Goal: Connect with others: Connect with others

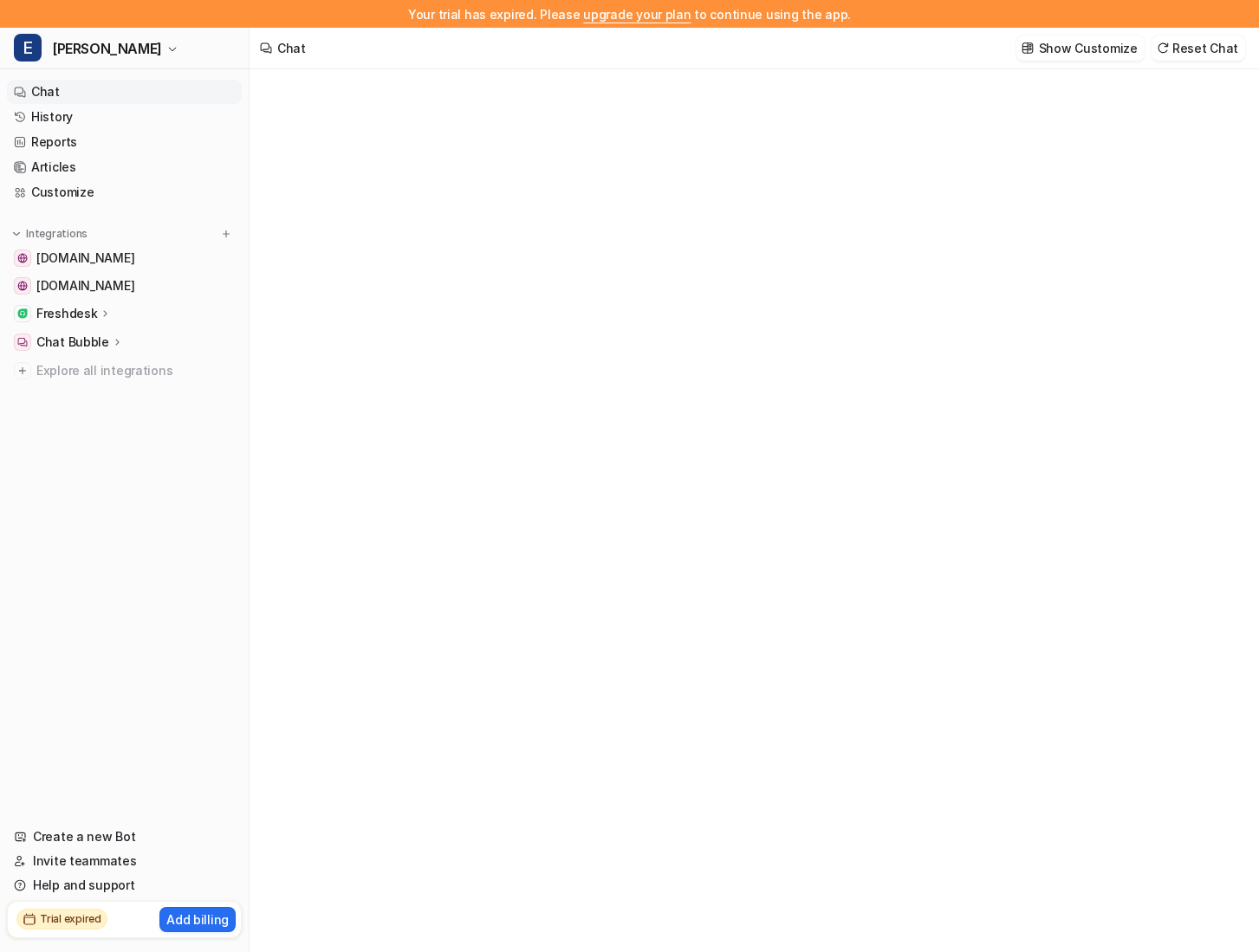
type textarea "**********"
click at [62, 921] on h2 "Trial expired" at bounding box center [71, 919] width 62 height 16
click at [116, 622] on nav "Chat History Reports Articles Customize Integrations [DOMAIN_NAME] [DOMAIN_NAME…" at bounding box center [124, 443] width 249 height 739
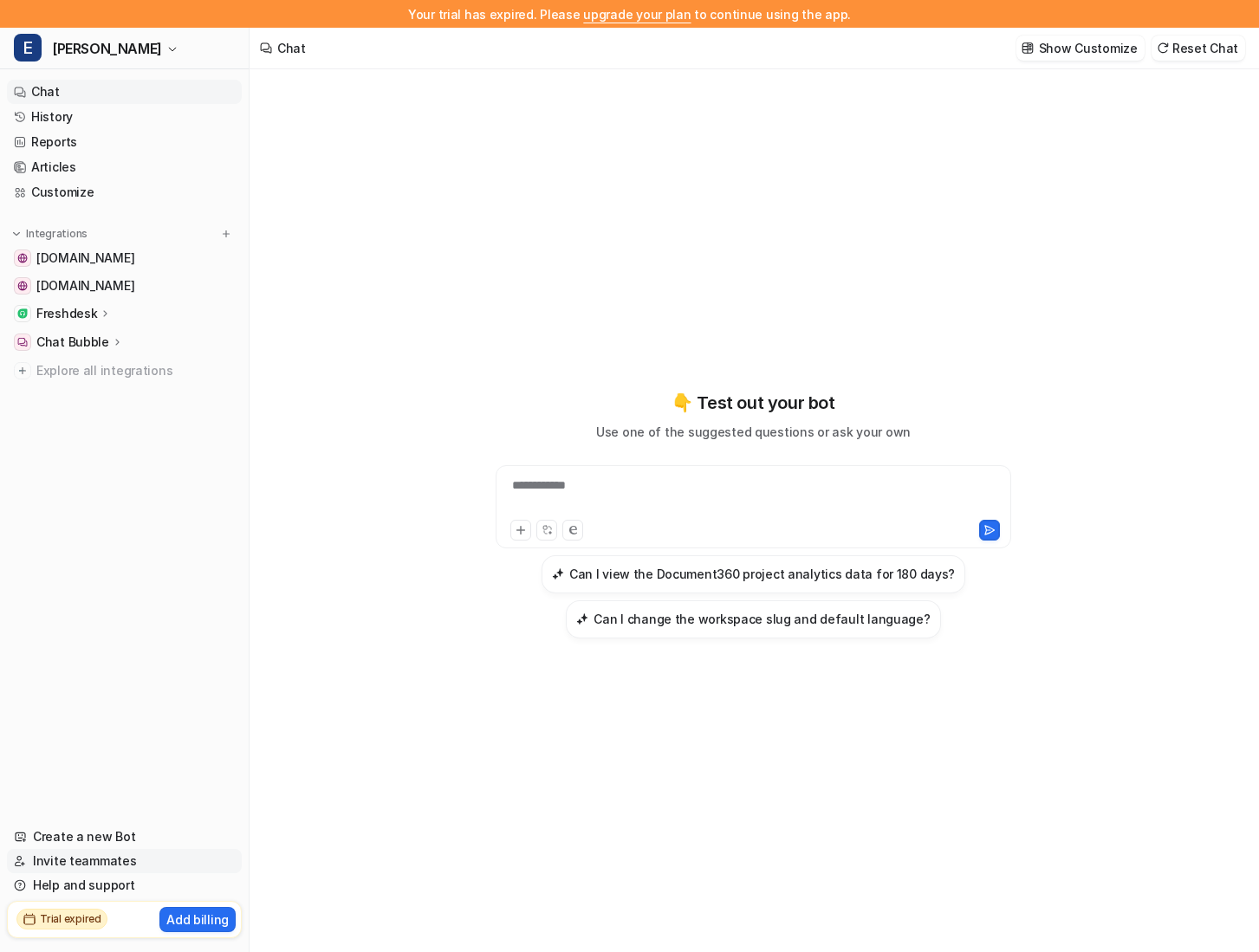
click at [89, 849] on link "Invite teammates" at bounding box center [124, 861] width 235 height 25
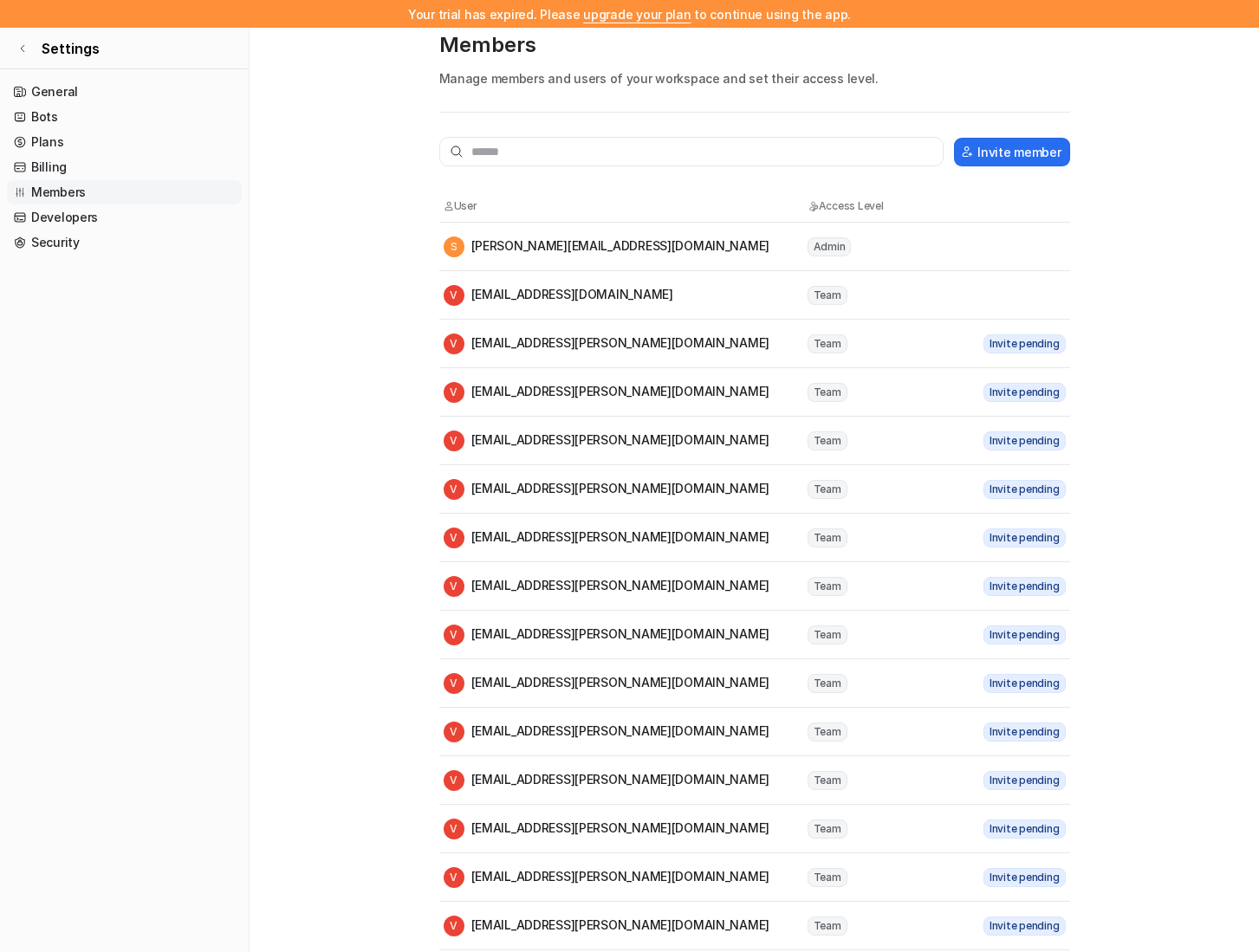
scroll to position [24, 0]
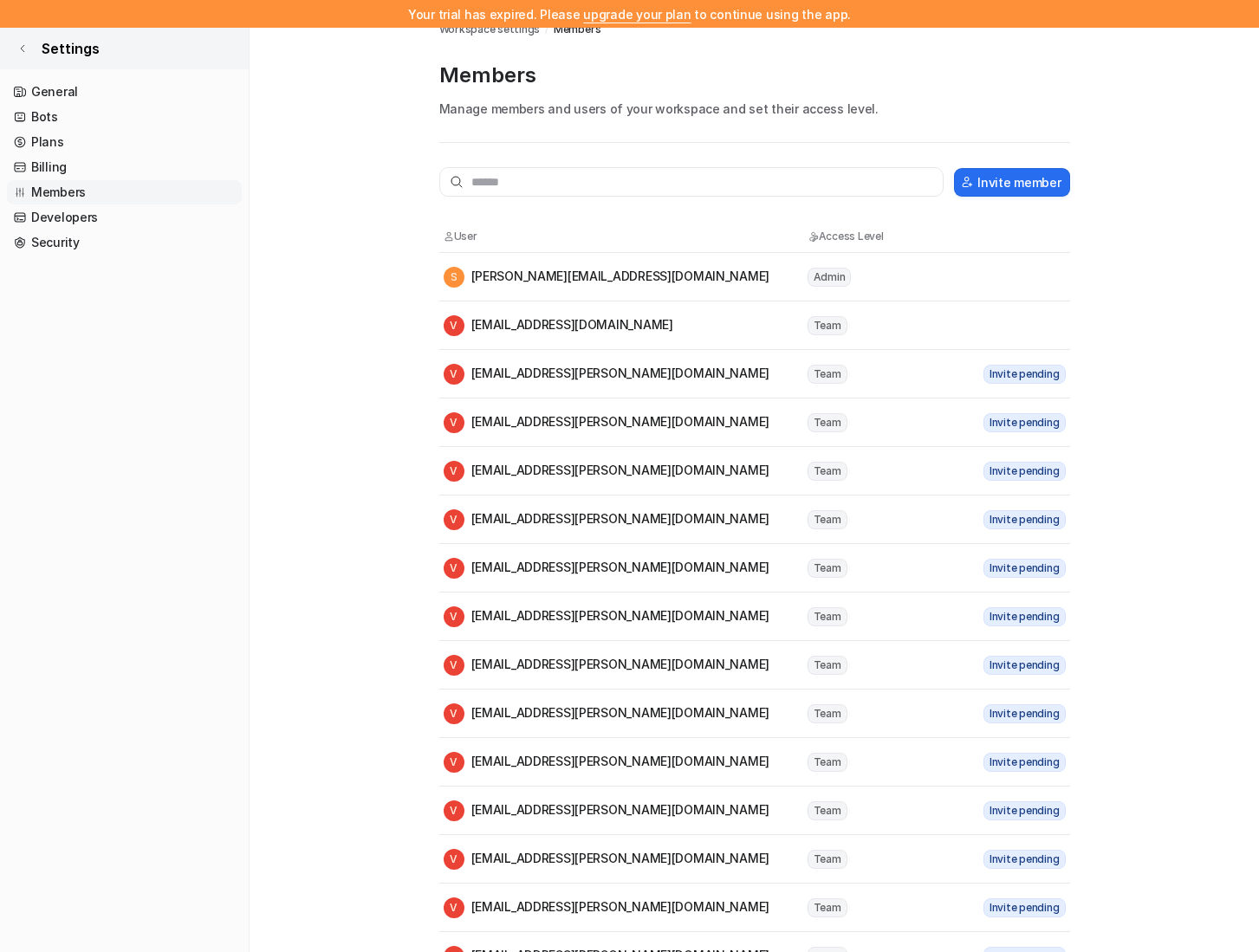
click at [26, 41] on link "Settings" at bounding box center [124, 48] width 249 height 41
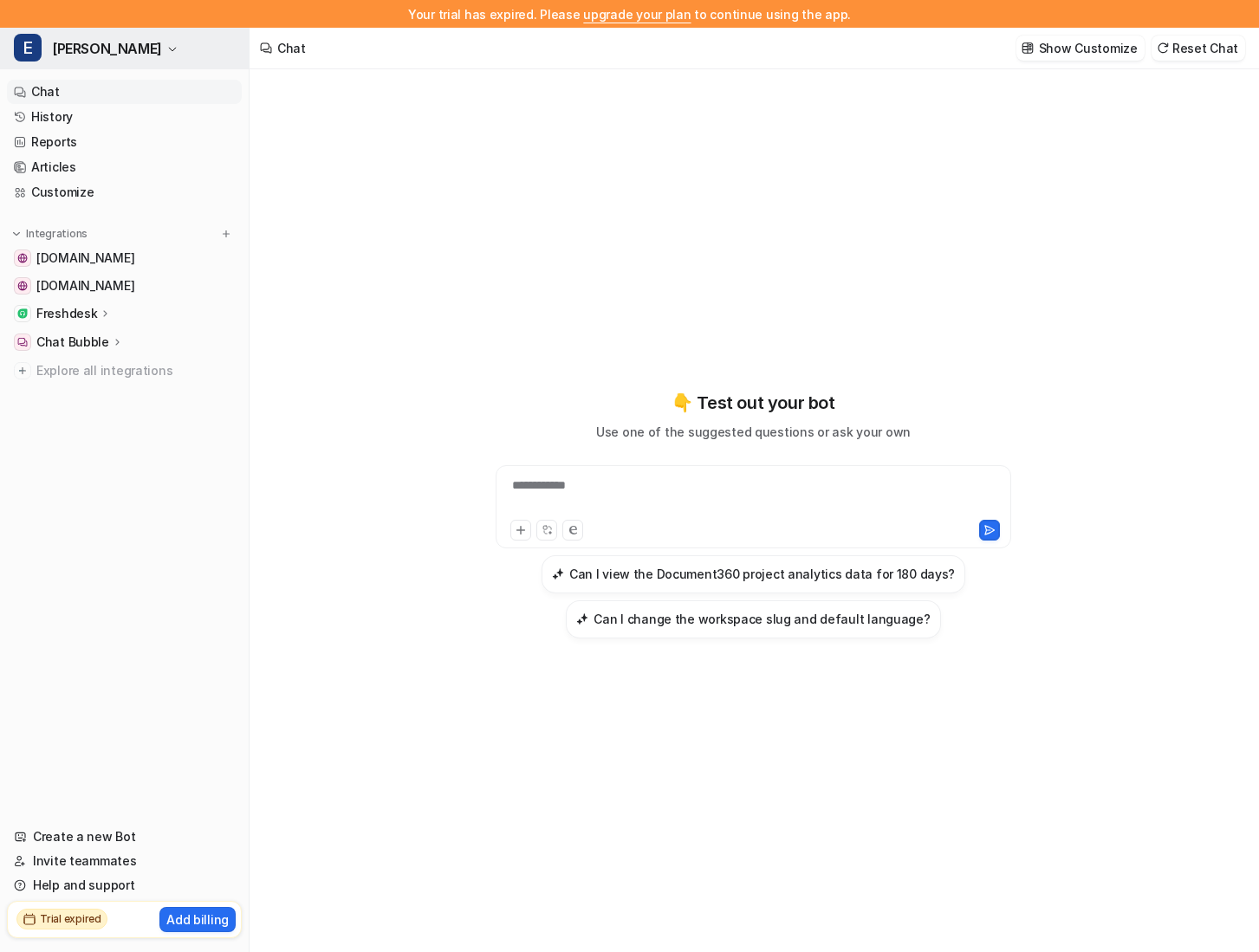
click at [102, 53] on button "E [PERSON_NAME]" at bounding box center [124, 48] width 249 height 41
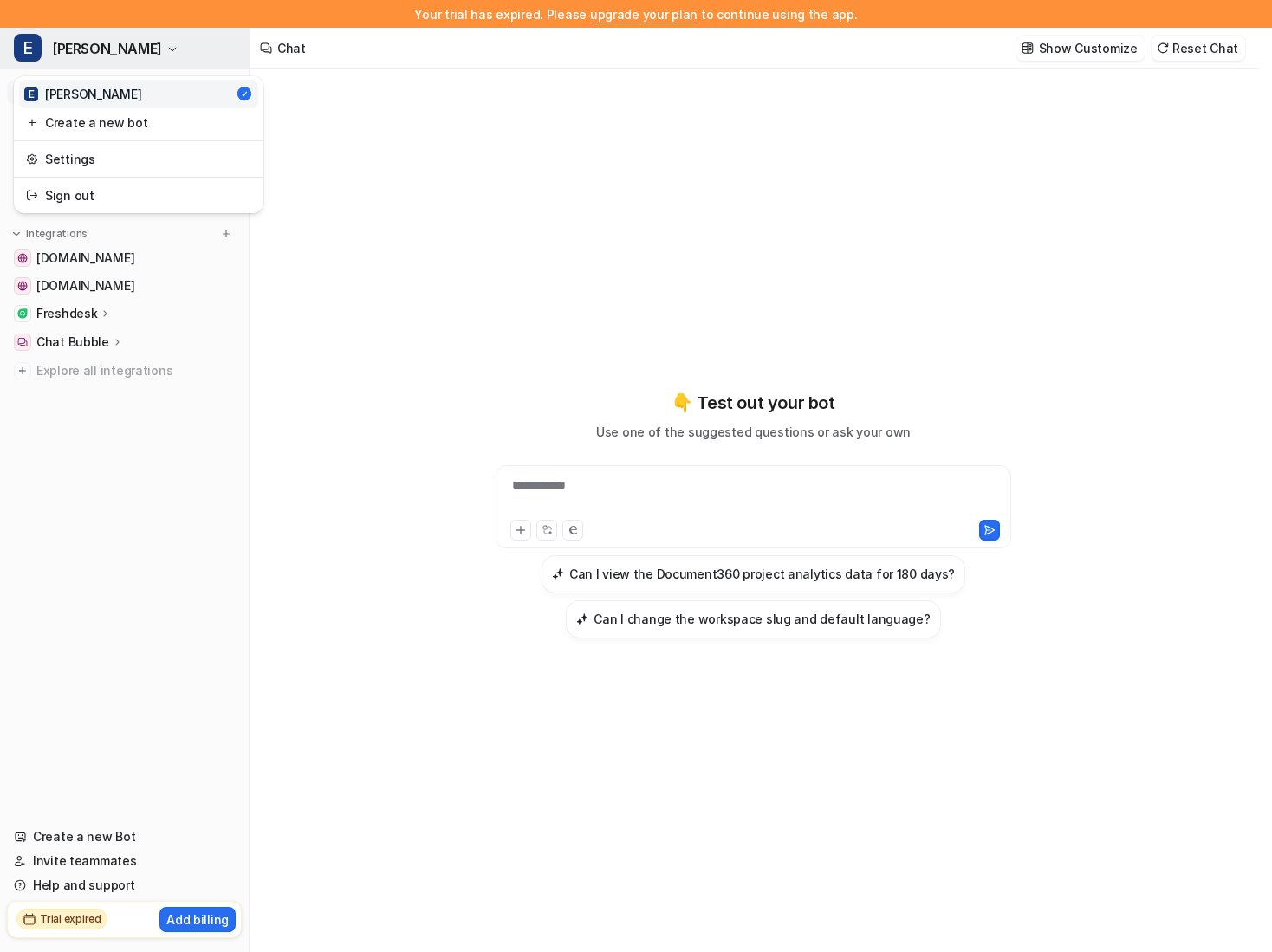
click at [102, 53] on button "E [PERSON_NAME]" at bounding box center [124, 48] width 249 height 41
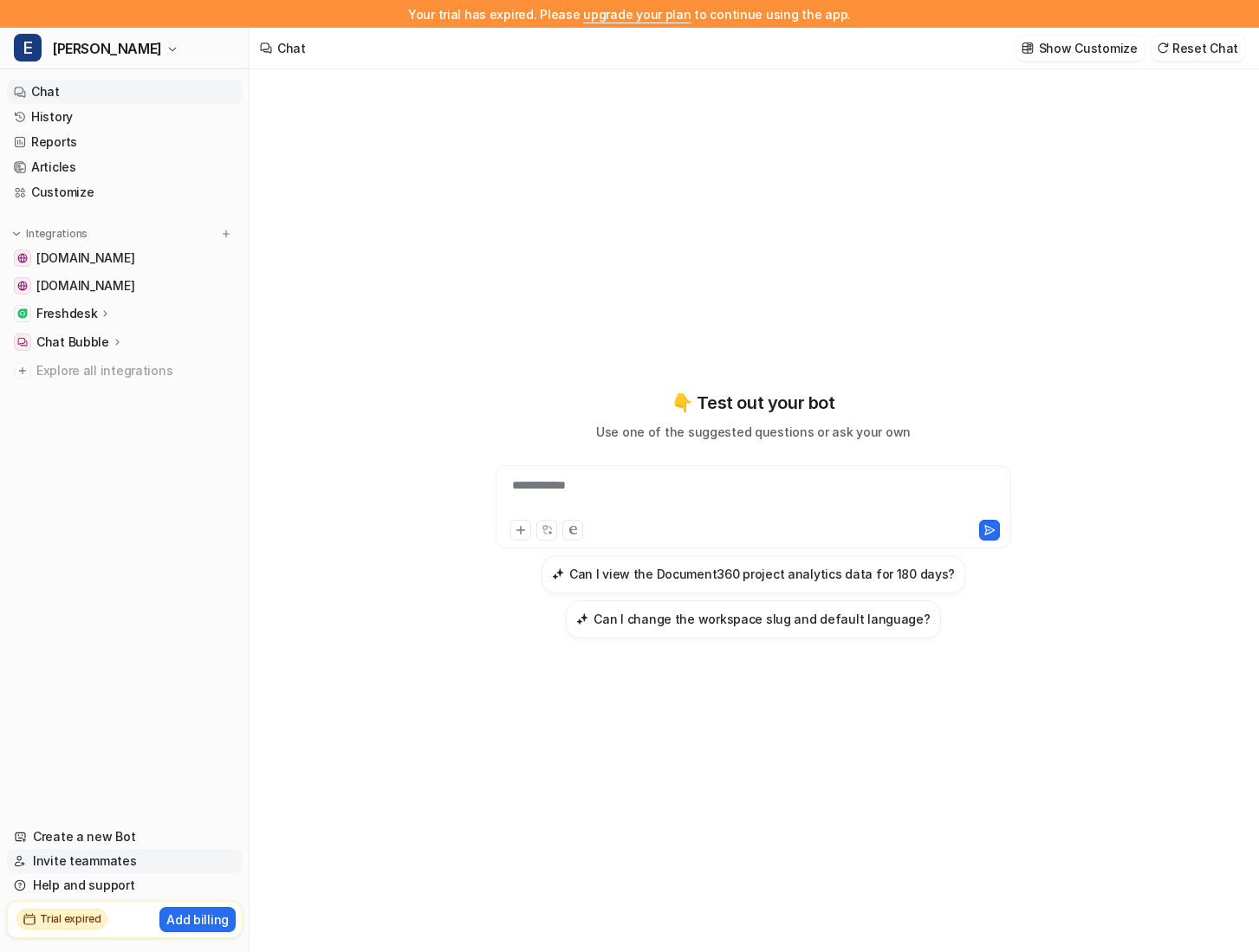
click at [101, 871] on link "Invite teammates" at bounding box center [124, 861] width 235 height 25
